Goal: Transaction & Acquisition: Purchase product/service

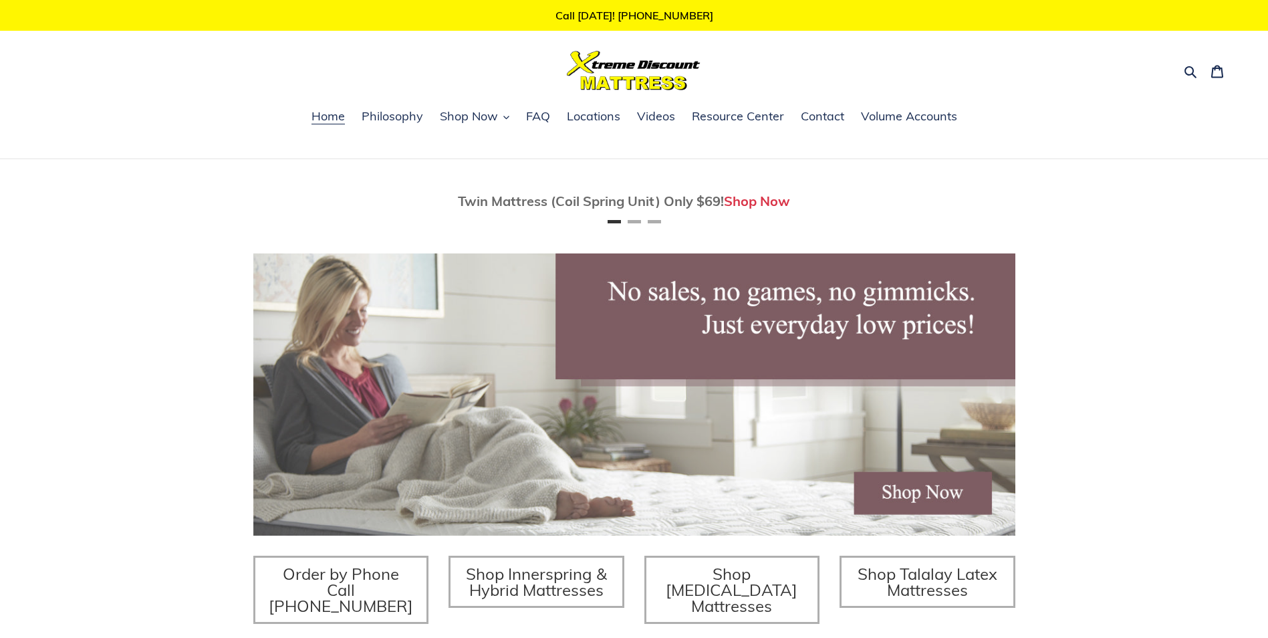
click at [644, 78] on img at bounding box center [634, 70] width 134 height 39
click at [1223, 74] on icon at bounding box center [1218, 72] width 12 height 13
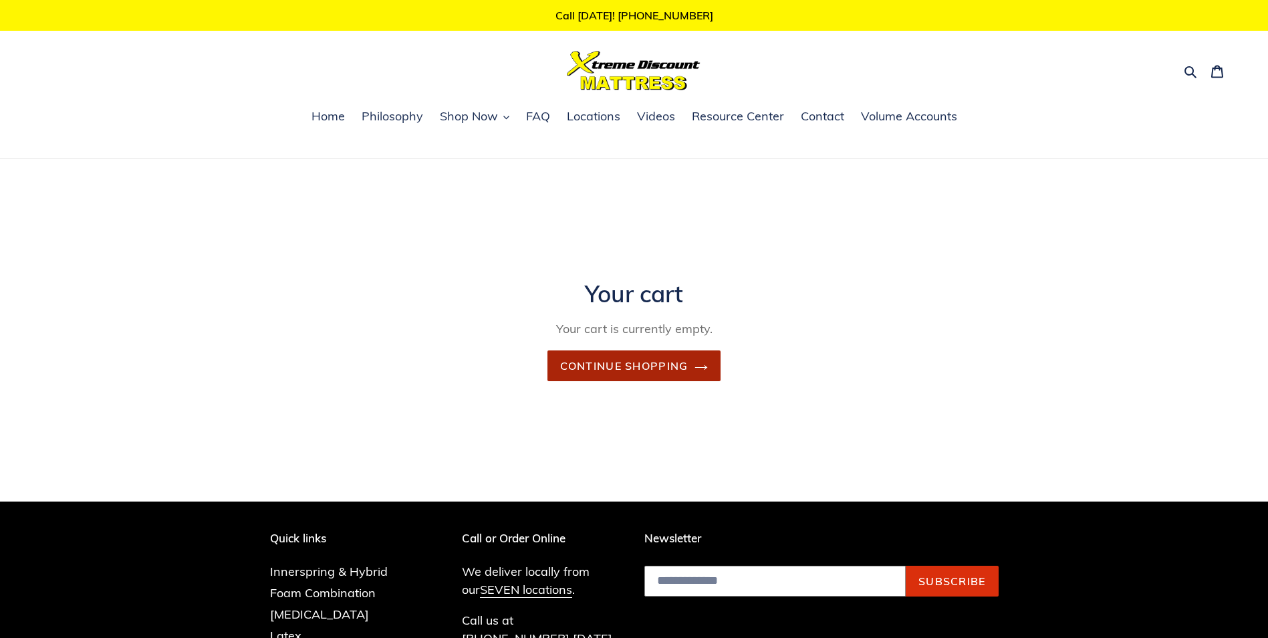
click at [639, 366] on link "Continue shopping" at bounding box center [635, 365] width 174 height 31
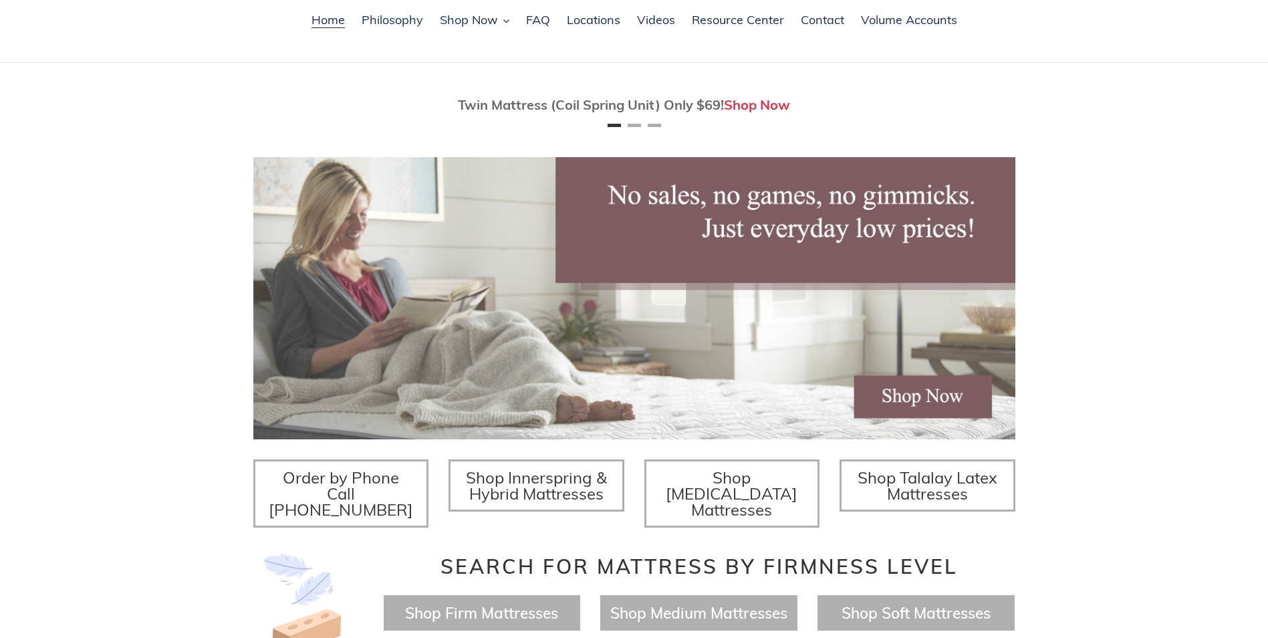
scroll to position [67, 0]
